Goal: Information Seeking & Learning: Learn about a topic

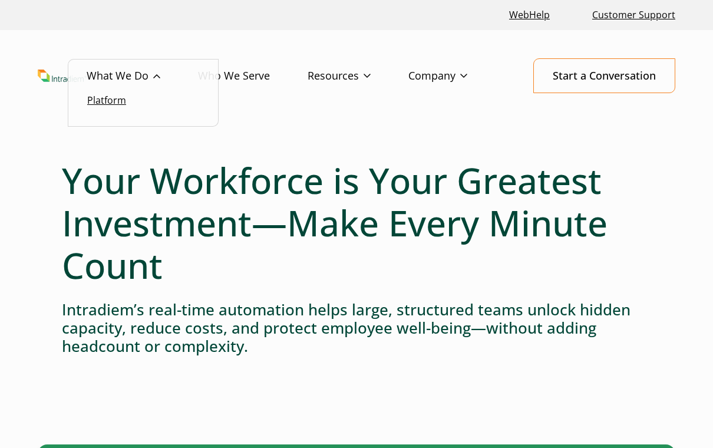
click at [121, 103] on link "Platform" at bounding box center [106, 100] width 39 height 13
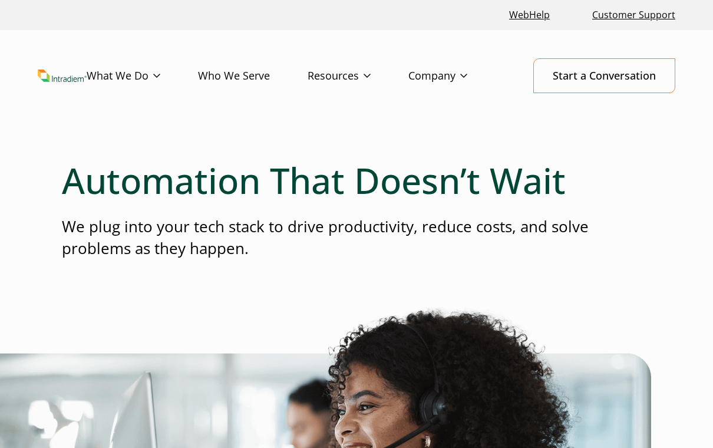
click at [45, 138] on header "Menu What We Do Platform Who We Serve Resources Blog Events & Webinars News Suc…" at bounding box center [356, 85] width 713 height 110
click at [113, 106] on link "Platform" at bounding box center [106, 100] width 39 height 13
click at [334, 125] on header "Menu What We Do Platform Who We Serve Resources Blog Events & Webinars News Suc…" at bounding box center [356, 85] width 713 height 110
click at [114, 104] on link "Platform" at bounding box center [106, 100] width 39 height 13
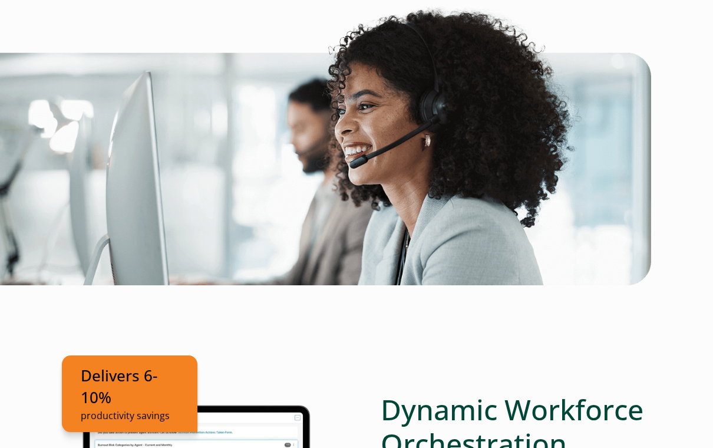
scroll to position [279, 0]
